Goal: Book appointment/travel/reservation

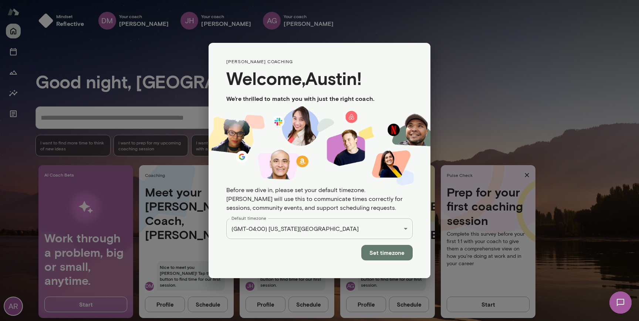
click at [380, 245] on button "Set timezone" at bounding box center [386, 253] width 51 height 16
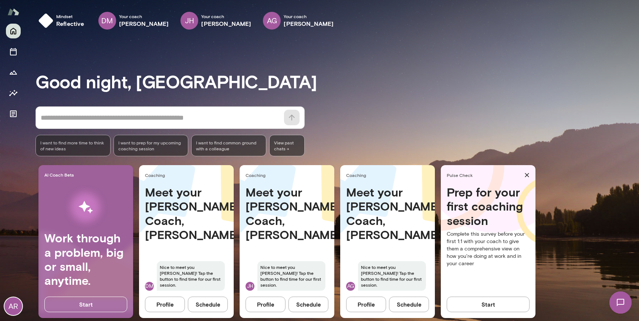
scroll to position [12, 0]
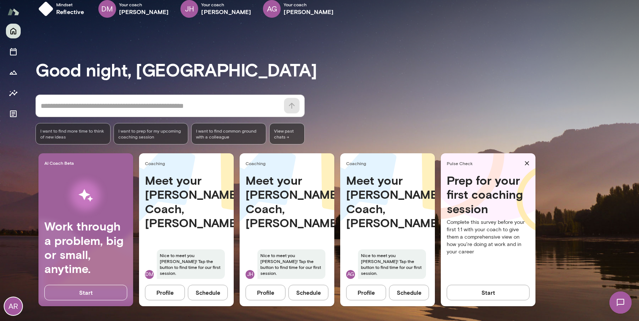
click at [270, 291] on button "Profile" at bounding box center [266, 293] width 40 height 16
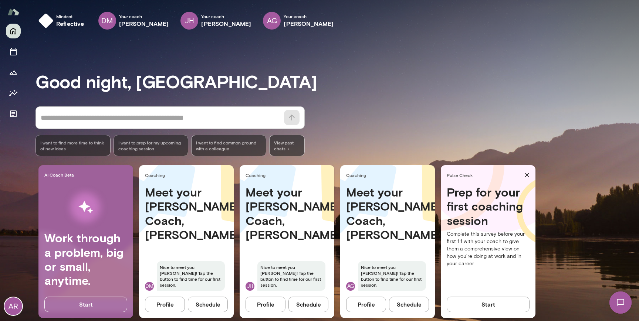
click at [308, 303] on button "Schedule" at bounding box center [309, 305] width 40 height 16
